Goal: Task Accomplishment & Management: Use online tool/utility

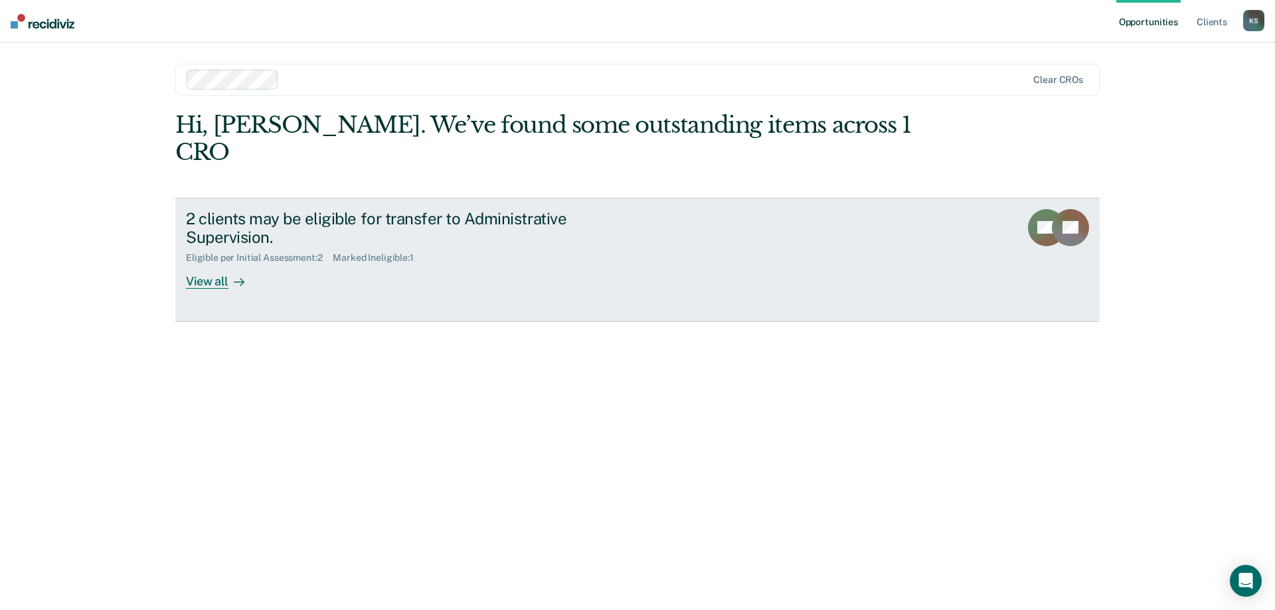
click at [216, 264] on div "View all" at bounding box center [223, 277] width 74 height 26
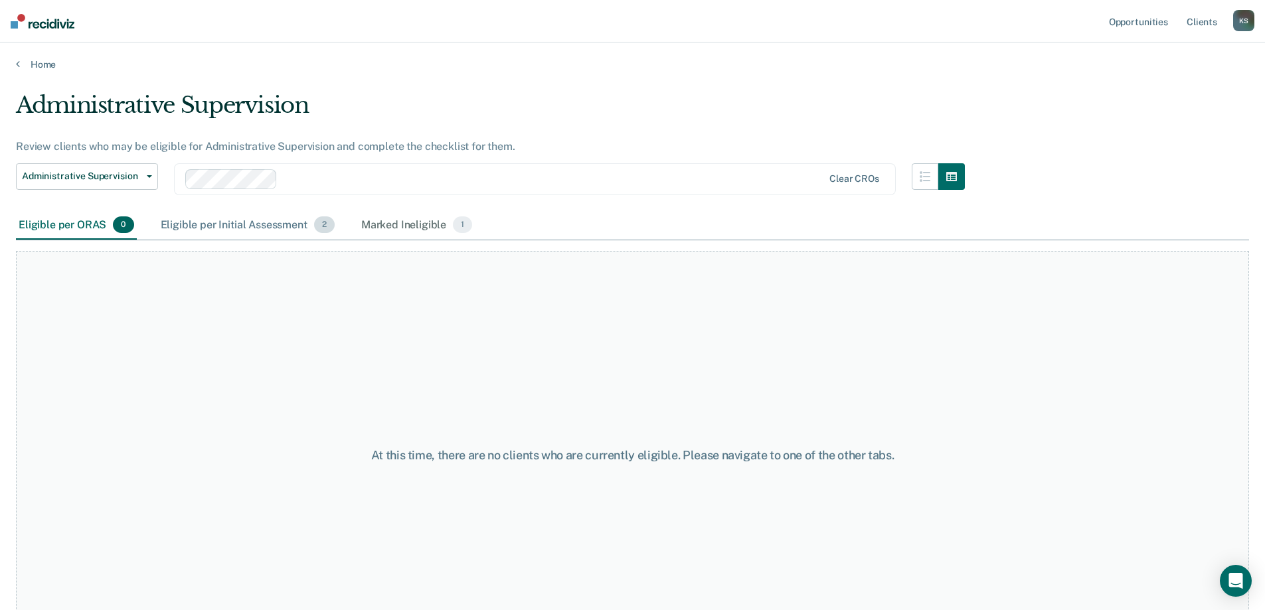
click at [268, 228] on div "Eligible per Initial Assessment 2" at bounding box center [247, 225] width 179 height 29
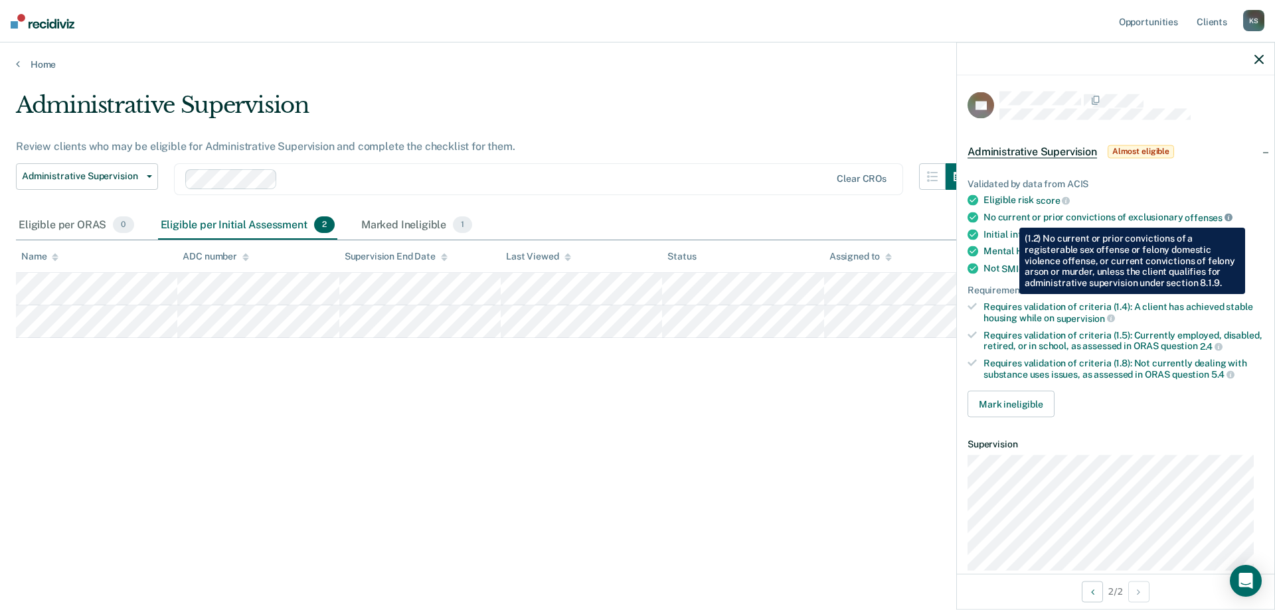
click at [1224, 218] on icon at bounding box center [1228, 218] width 8 height 8
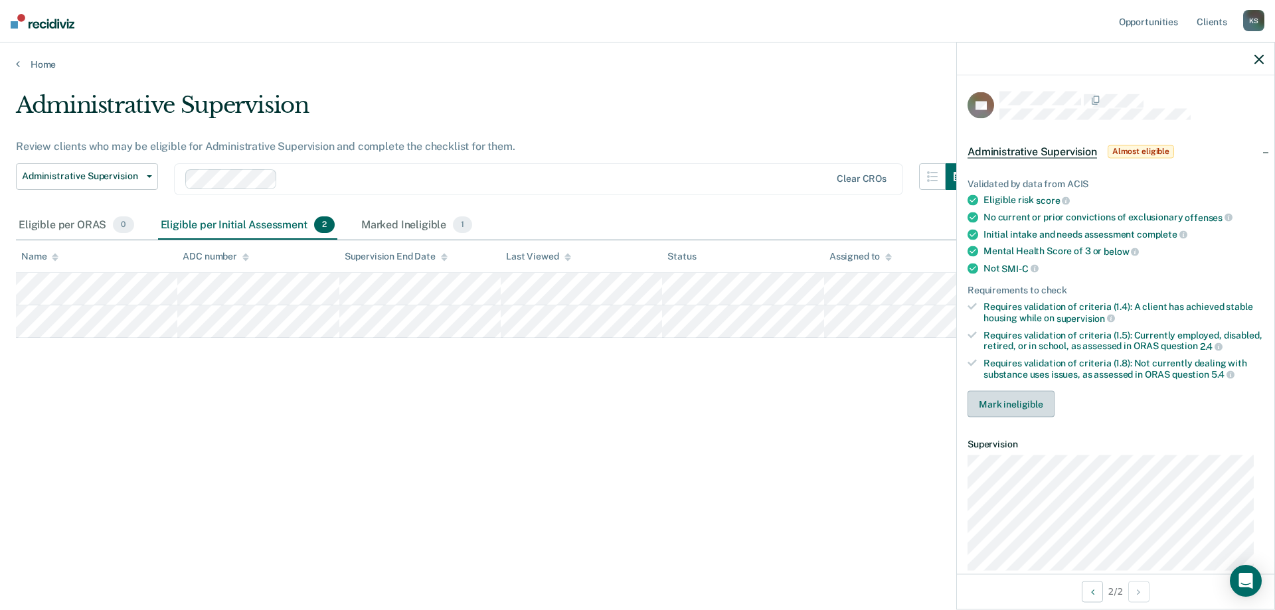
click at [1008, 410] on button "Mark ineligible" at bounding box center [1010, 404] width 87 height 27
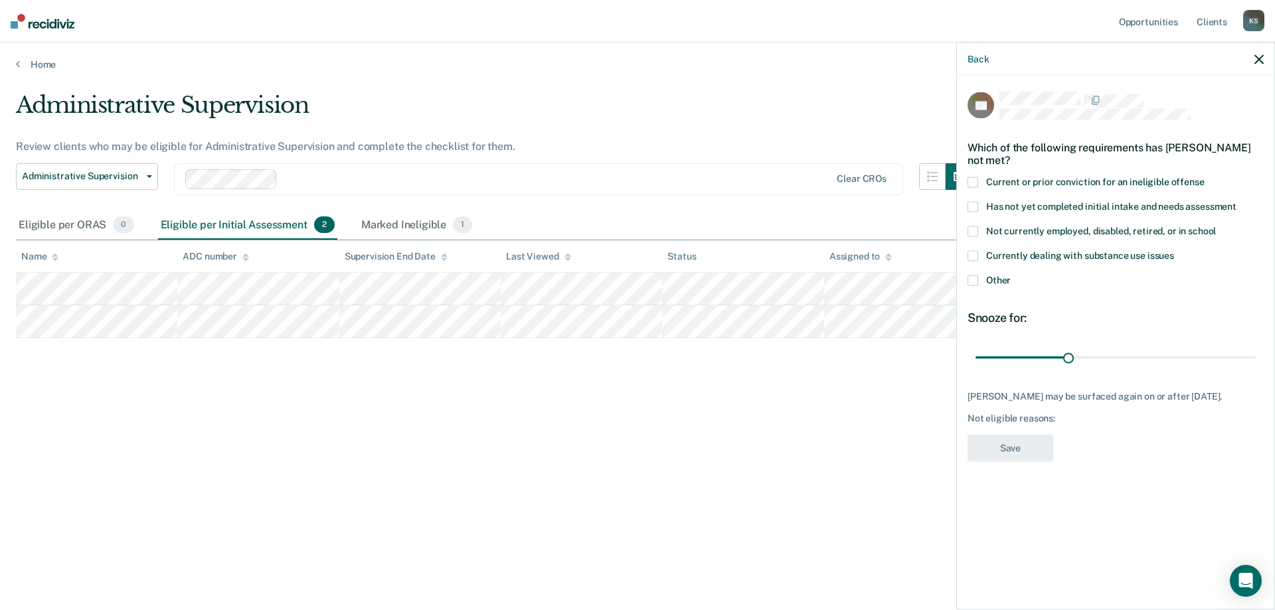
click at [975, 183] on span at bounding box center [972, 182] width 11 height 11
click at [1204, 177] on input "Current or prior conviction for an ineligible offense" at bounding box center [1204, 177] width 0 height 0
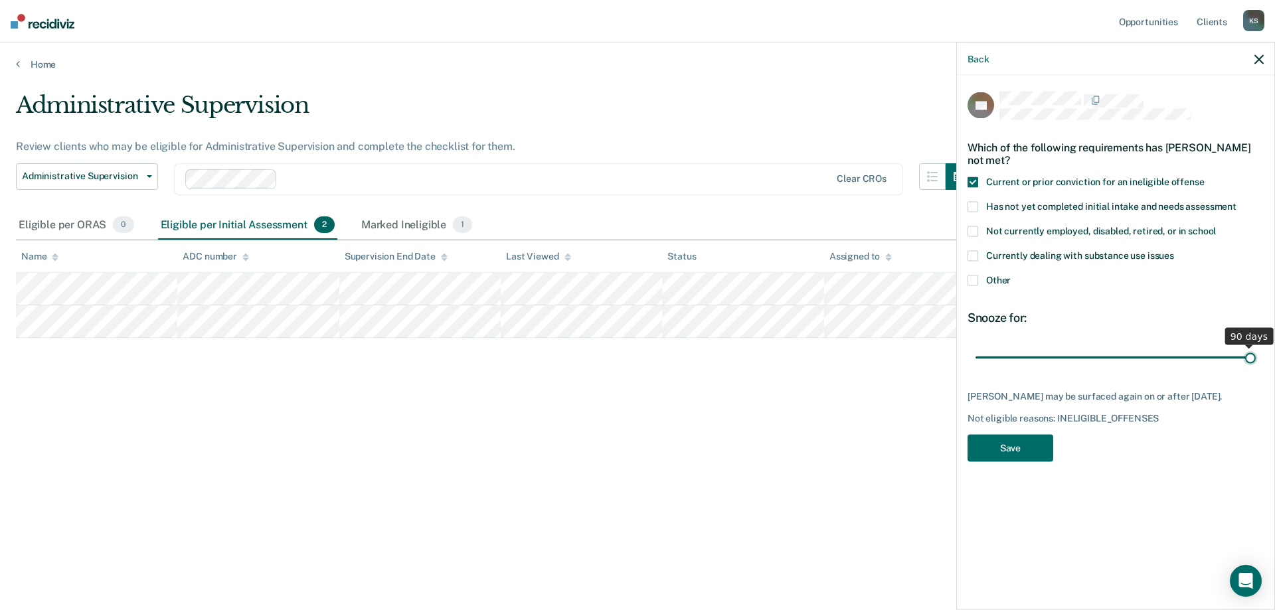
drag, startPoint x: 1068, startPoint y: 355, endPoint x: 1274, endPoint y: 337, distance: 206.6
type input "90"
click at [1255, 346] on input "range" at bounding box center [1115, 357] width 280 height 23
click at [1008, 451] on button "Save" at bounding box center [1010, 447] width 86 height 27
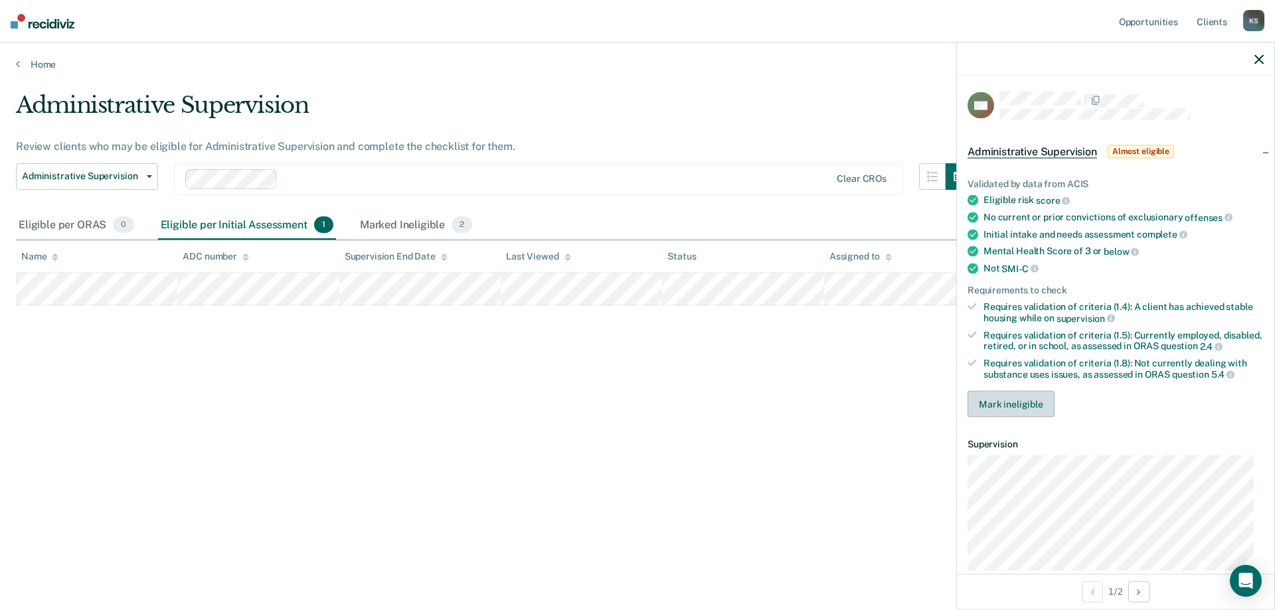
click at [1006, 415] on button "Mark ineligible" at bounding box center [1010, 404] width 87 height 27
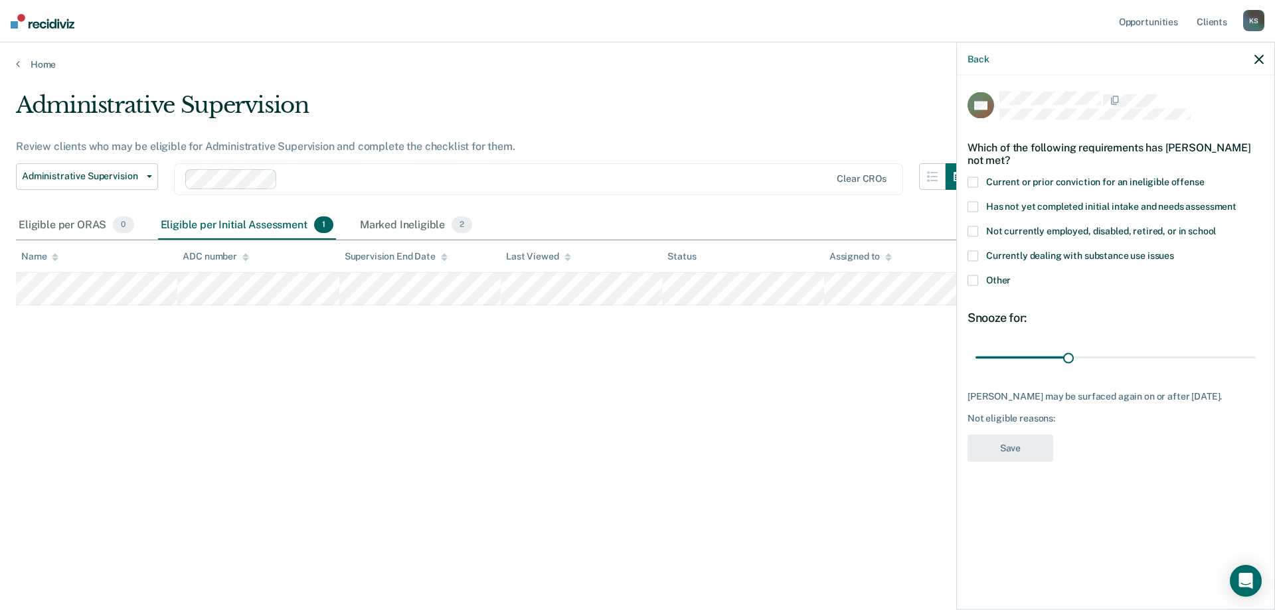
click at [973, 181] on span at bounding box center [972, 182] width 11 height 11
click at [1204, 177] on input "Current or prior conviction for an ineligible offense" at bounding box center [1204, 177] width 0 height 0
click at [1018, 459] on button "Save" at bounding box center [1010, 447] width 86 height 27
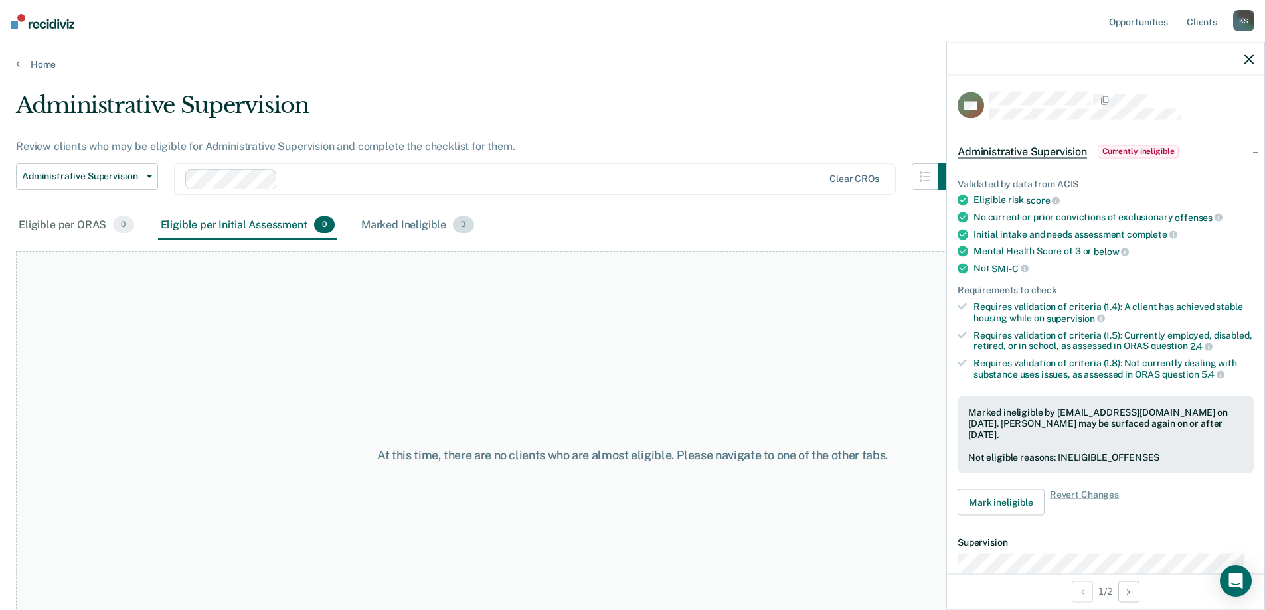
click at [412, 223] on div "Marked Ineligible 3" at bounding box center [417, 225] width 119 height 29
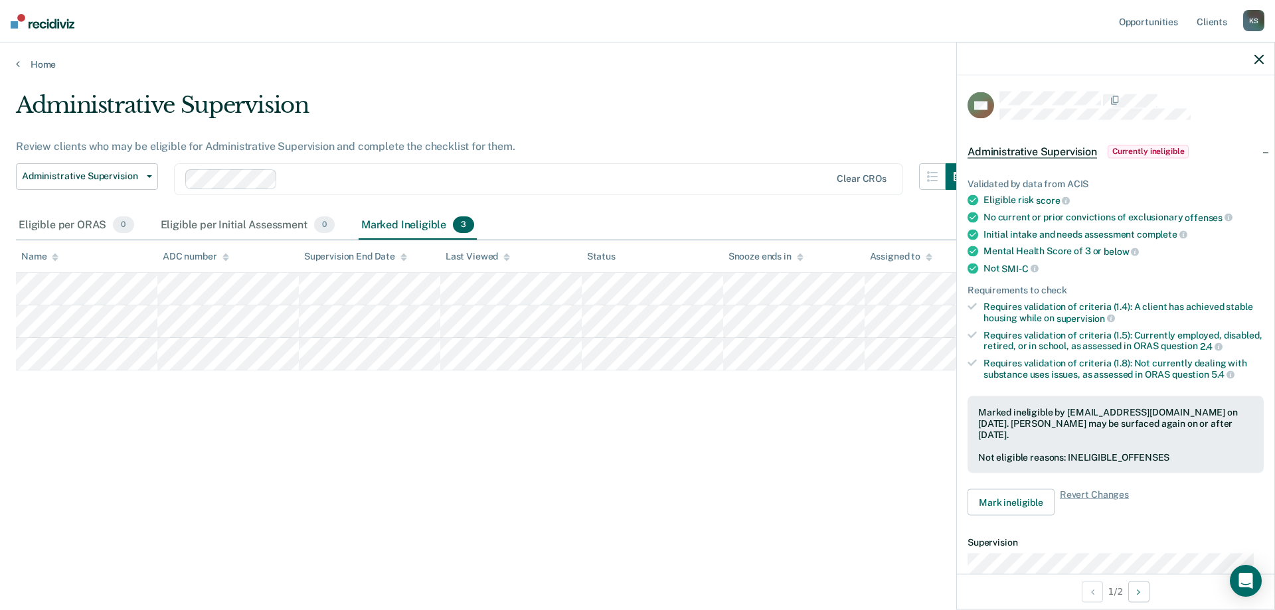
click at [1260, 55] on icon "button" at bounding box center [1258, 58] width 9 height 9
click at [1162, 148] on span "Currently ineligible" at bounding box center [1148, 151] width 82 height 13
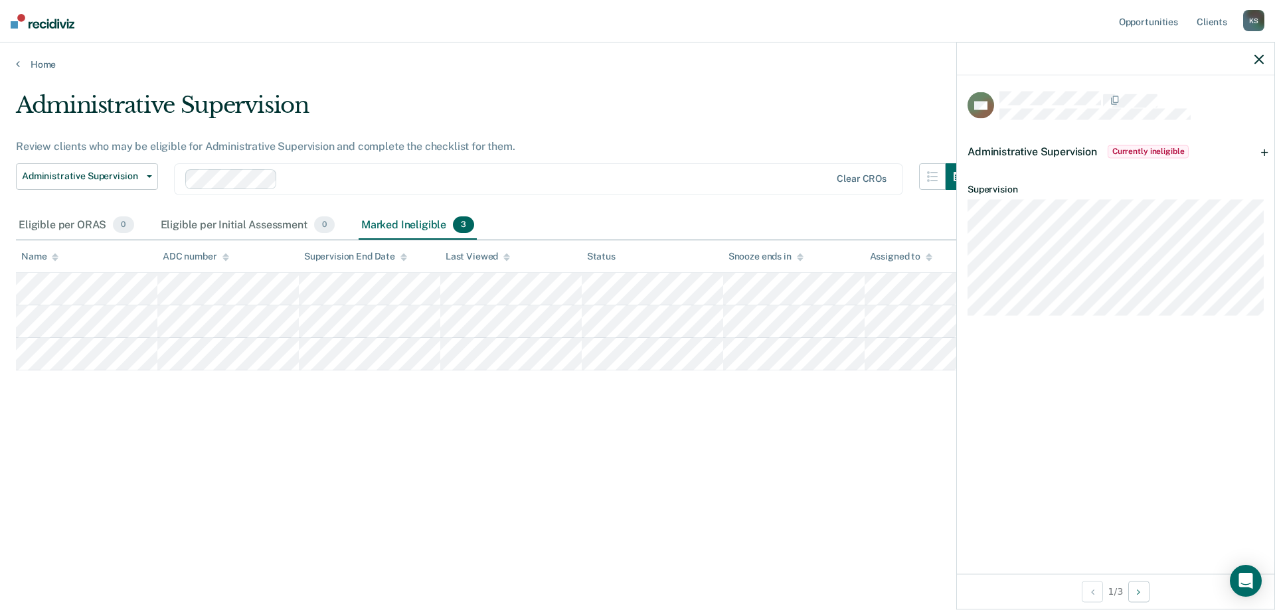
click at [1262, 152] on div "Administrative Supervision Currently ineligible" at bounding box center [1115, 151] width 317 height 42
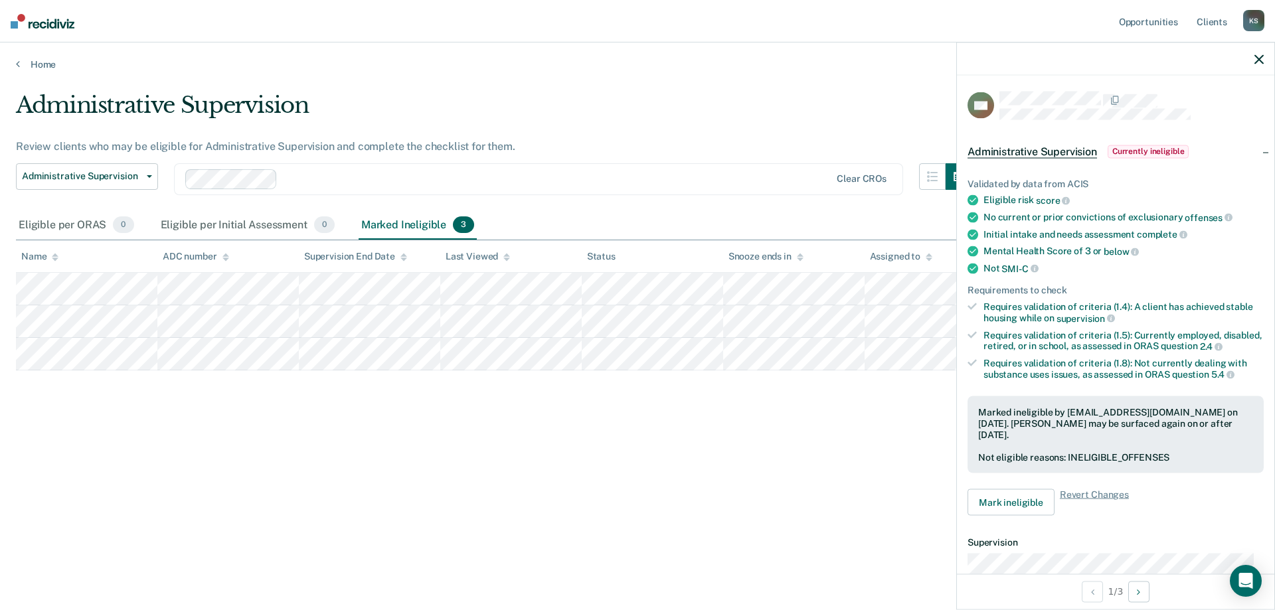
click at [860, 487] on div "Administrative Supervision Review clients who may be eligible for Administrativ…" at bounding box center [637, 301] width 1243 height 419
click at [1249, 21] on div "K S" at bounding box center [1253, 20] width 21 height 21
click at [1174, 84] on link "Log Out" at bounding box center [1199, 87] width 107 height 11
